Goal: Check status: Check status

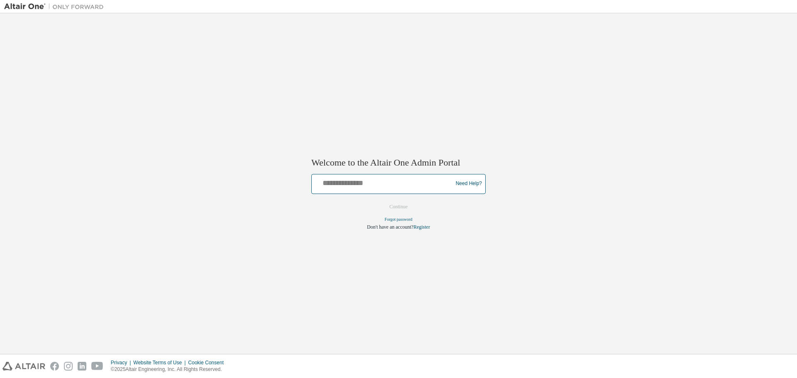
click at [392, 183] on input "text" at bounding box center [383, 182] width 137 height 12
type input "**********"
click at [381, 201] on button "Continue" at bounding box center [399, 207] width 36 height 12
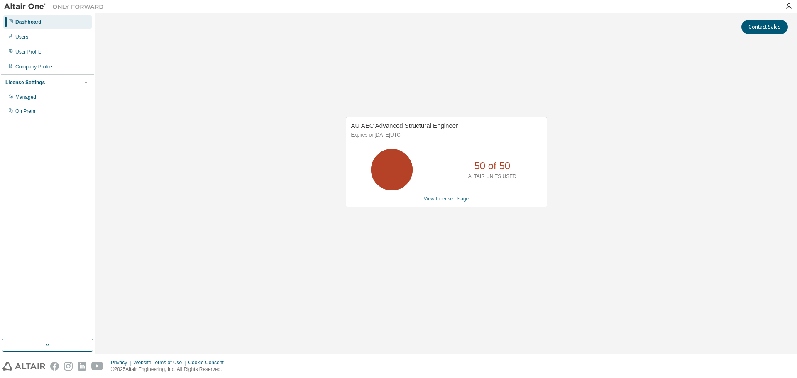
click at [438, 201] on link "View License Usage" at bounding box center [446, 199] width 45 height 6
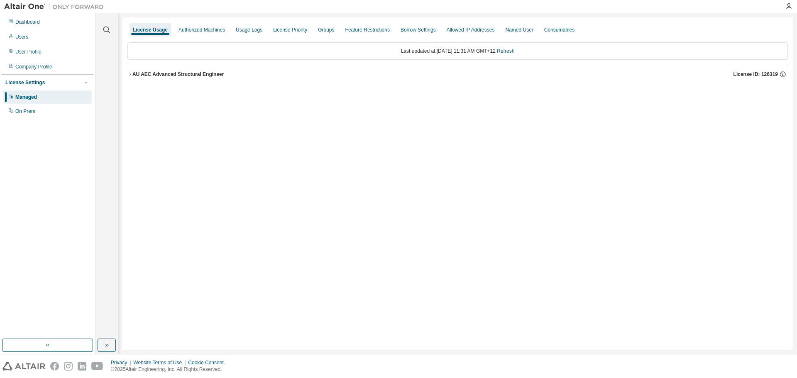
click at [131, 68] on button "AU AEC Advanced Structural Engineer License ID: 126319" at bounding box center [458, 74] width 661 height 18
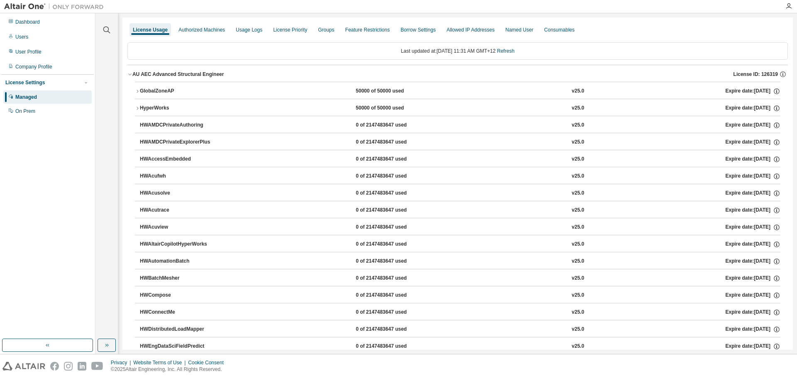
click at [148, 89] on div "GlobalZoneAP" at bounding box center [177, 91] width 75 height 7
